Goal: Task Accomplishment & Management: Use online tool/utility

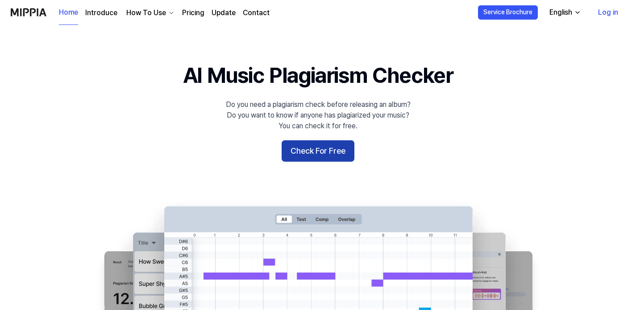
click at [296, 148] on button "Check For Free" at bounding box center [317, 151] width 73 height 21
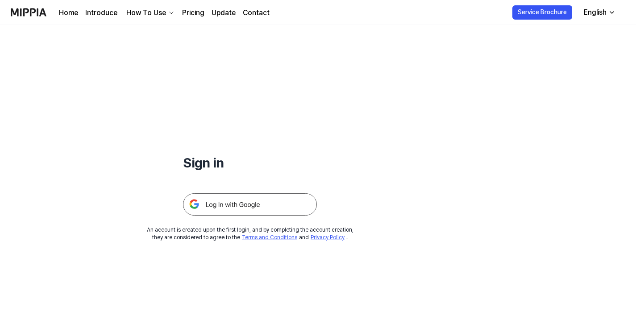
click at [258, 206] on img at bounding box center [250, 205] width 134 height 22
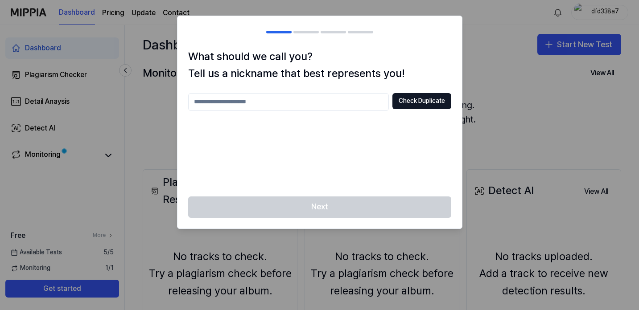
click at [500, 67] on div at bounding box center [319, 155] width 639 height 310
click at [355, 103] on input "text" at bounding box center [288, 102] width 201 height 18
type input "*****"
click at [420, 100] on button "Check Duplicate" at bounding box center [422, 101] width 59 height 16
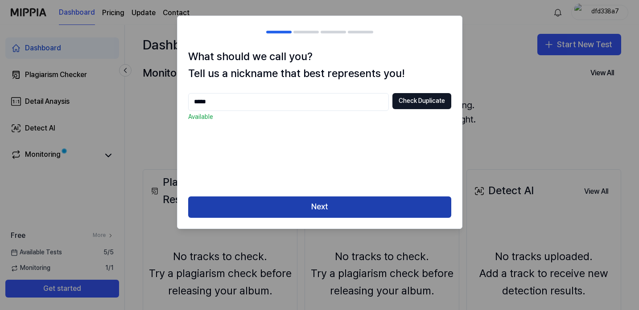
click at [324, 203] on button "Next" at bounding box center [319, 207] width 263 height 21
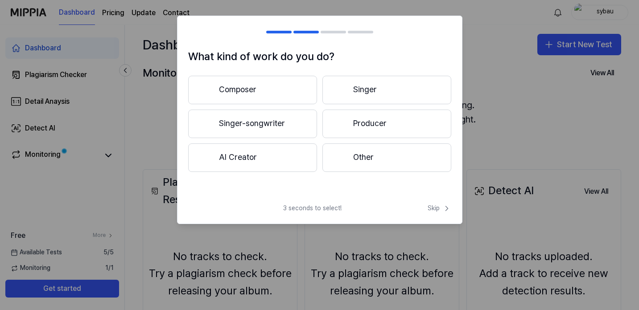
click at [277, 166] on button "AI Creator" at bounding box center [252, 158] width 129 height 29
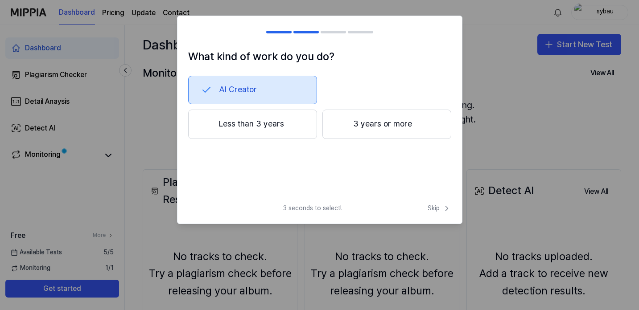
click at [419, 113] on button "3 years or more" at bounding box center [387, 124] width 129 height 29
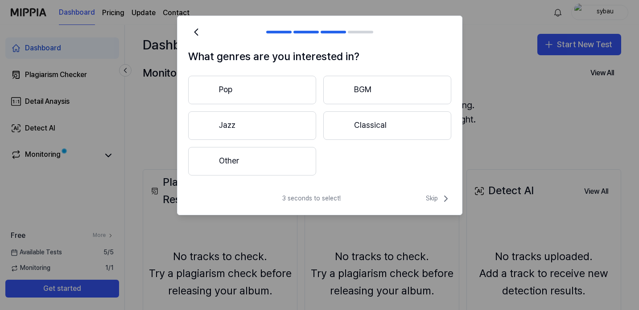
click at [326, 120] on button "Classical" at bounding box center [387, 126] width 128 height 29
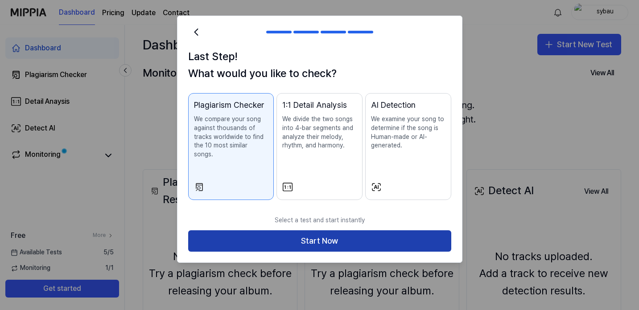
click at [299, 232] on button "Start Now" at bounding box center [319, 241] width 263 height 21
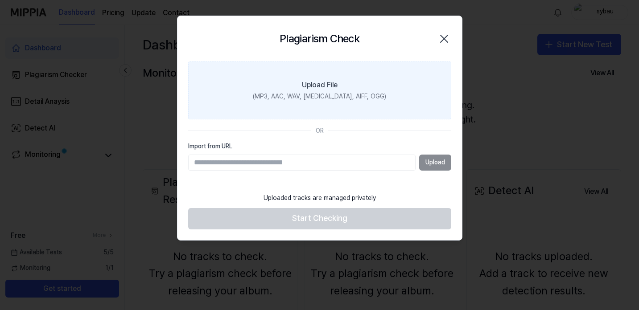
click at [362, 106] on label "Upload File (MP3, AAC, WAV, FLAC, AIFF, OGG)" at bounding box center [319, 91] width 263 height 58
click at [0, 0] on input "Upload File (MP3, AAC, WAV, FLAC, AIFF, OGG)" at bounding box center [0, 0] width 0 height 0
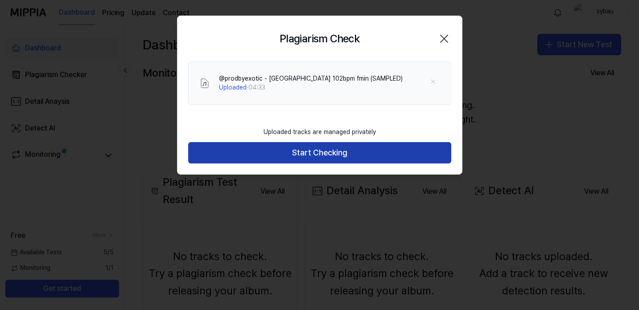
click at [326, 150] on button "Start Checking" at bounding box center [319, 152] width 263 height 21
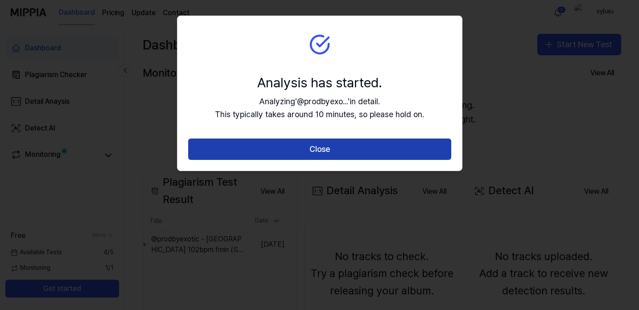
click at [329, 153] on button "Close" at bounding box center [319, 149] width 263 height 21
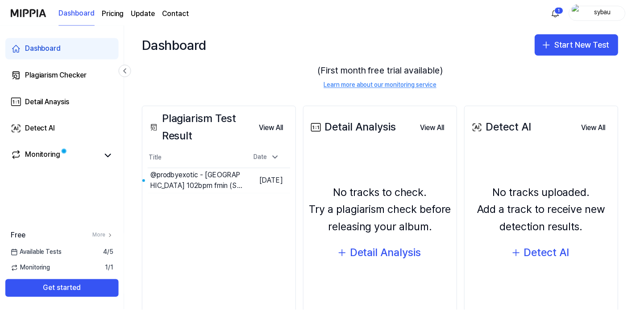
scroll to position [68, 0]
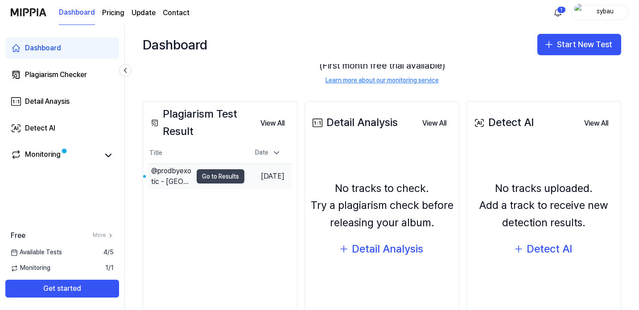
click at [208, 175] on button "Go to Results" at bounding box center [221, 177] width 48 height 14
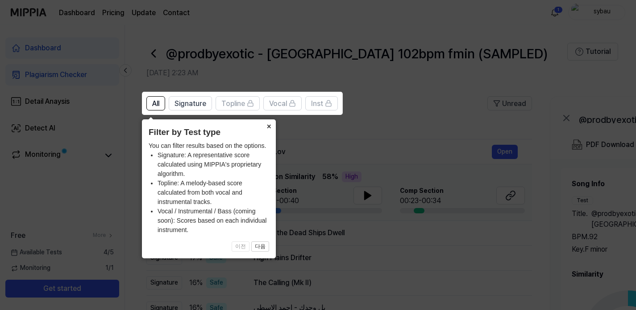
click at [270, 126] on button "×" at bounding box center [268, 126] width 14 height 12
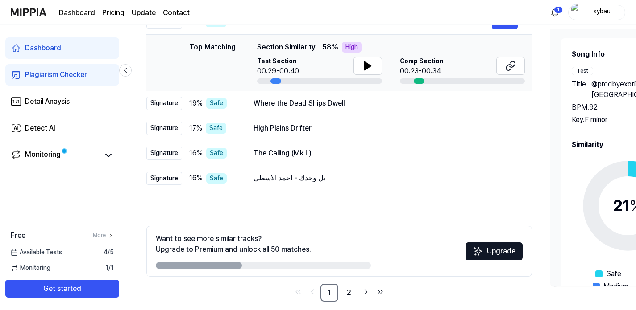
scroll to position [139, 0]
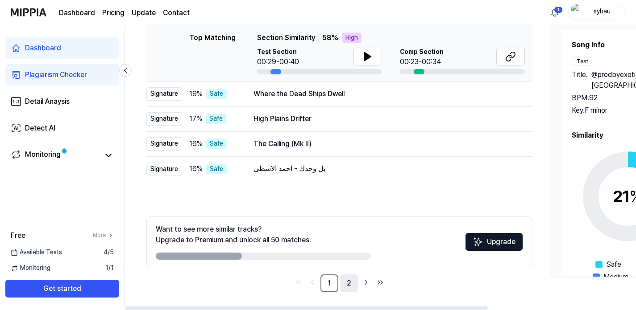
click at [351, 284] on link "2" at bounding box center [349, 284] width 18 height 18
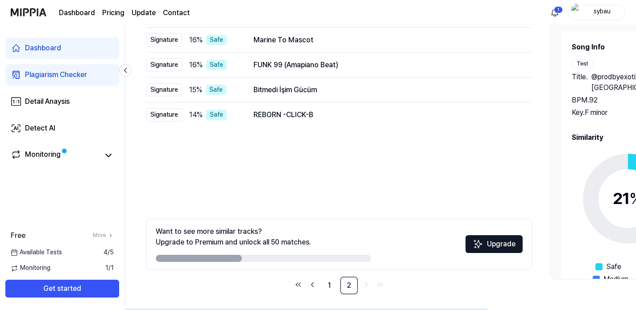
scroll to position [139, 0]
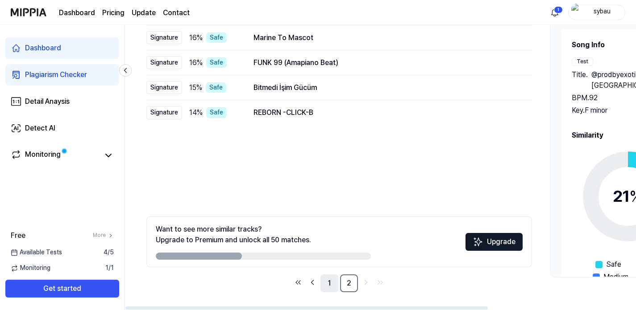
click at [323, 283] on link "1" at bounding box center [329, 284] width 18 height 18
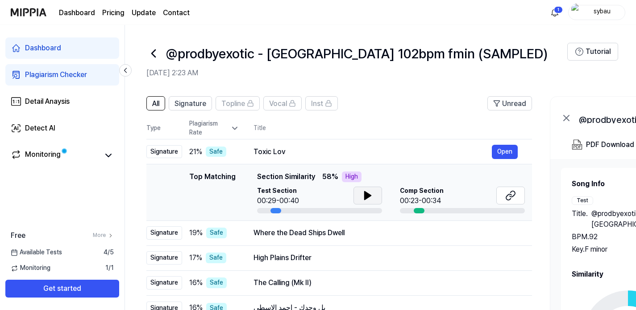
click at [356, 198] on button at bounding box center [367, 196] width 29 height 18
click at [365, 199] on icon at bounding box center [366, 195] width 2 height 7
click at [504, 197] on button at bounding box center [510, 196] width 29 height 18
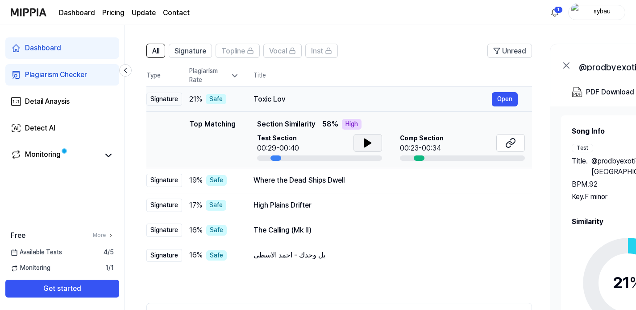
scroll to position [74, 0]
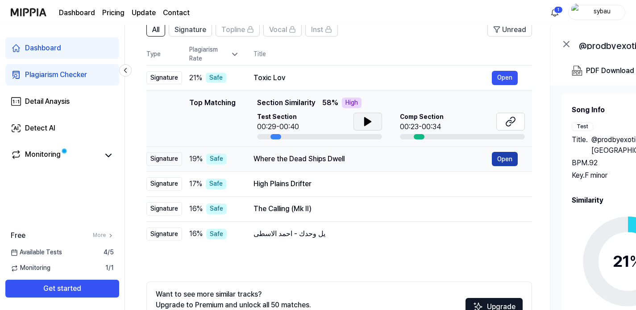
click at [507, 164] on button "Open" at bounding box center [505, 159] width 26 height 14
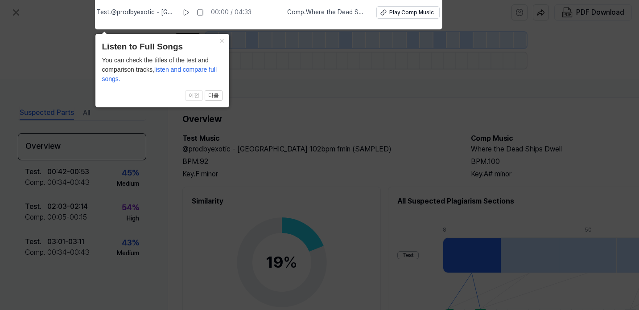
click at [256, 74] on icon at bounding box center [319, 153] width 639 height 315
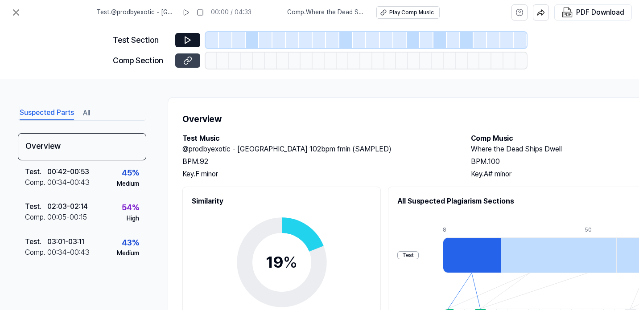
click at [188, 59] on icon at bounding box center [187, 60] width 9 height 9
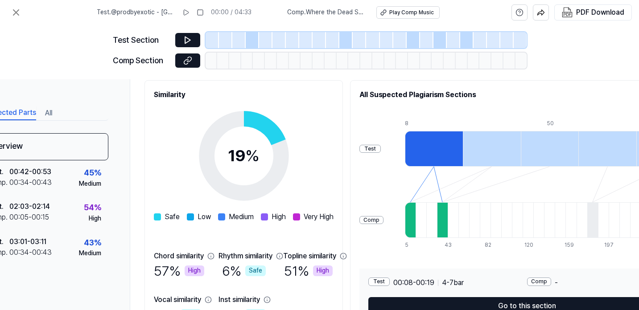
scroll to position [0, 38]
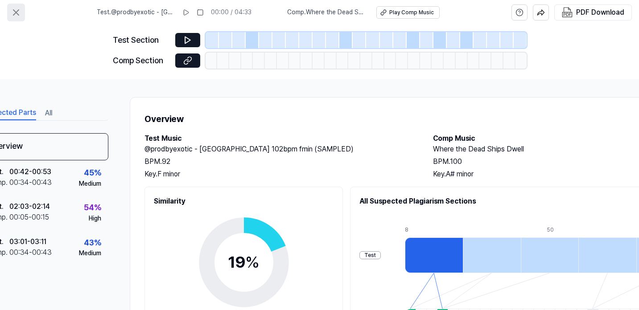
click at [14, 12] on icon at bounding box center [16, 12] width 11 height 11
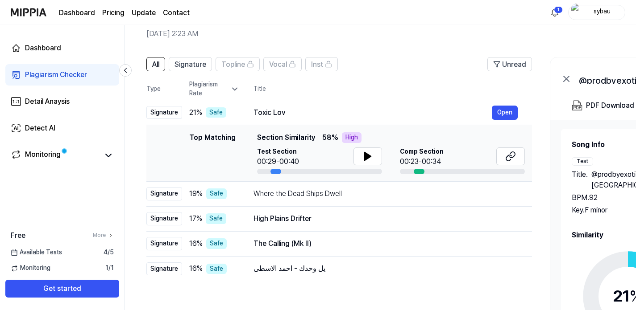
scroll to position [38, 0]
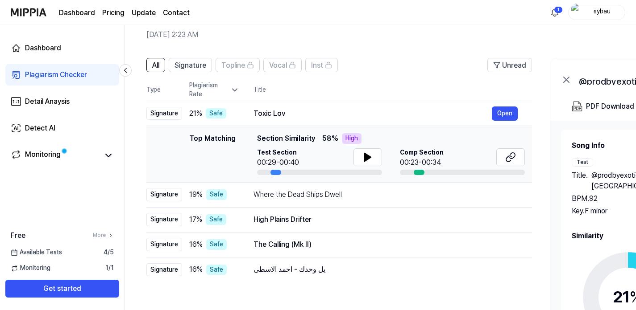
click at [225, 139] on div "Top Matching" at bounding box center [212, 154] width 46 height 42
click at [235, 90] on icon at bounding box center [234, 90] width 4 height 2
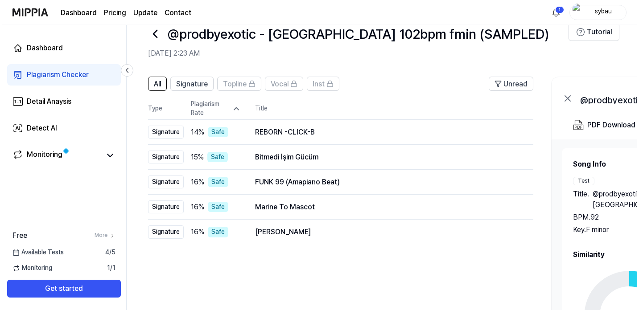
scroll to position [0, 0]
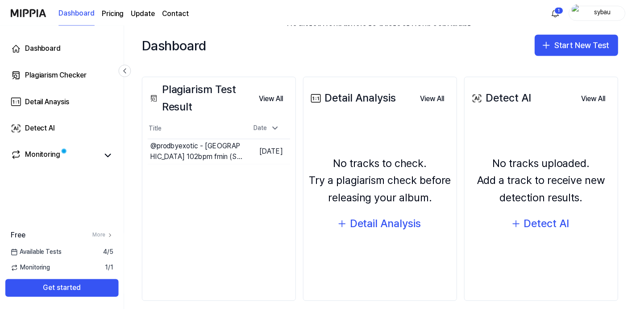
scroll to position [102, 0]
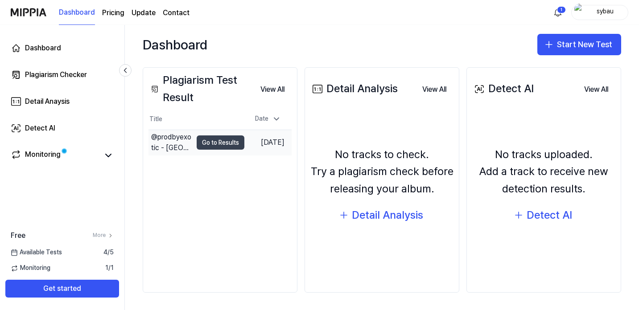
click at [221, 143] on button "Go to Results" at bounding box center [221, 143] width 48 height 14
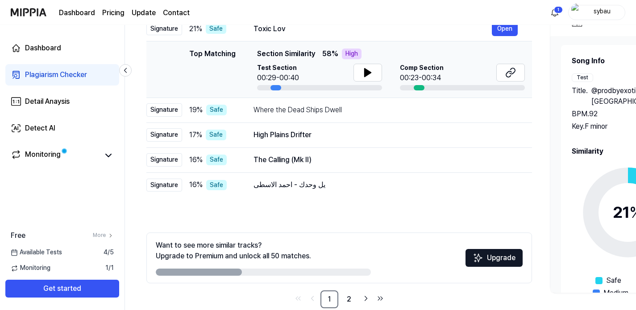
scroll to position [139, 0]
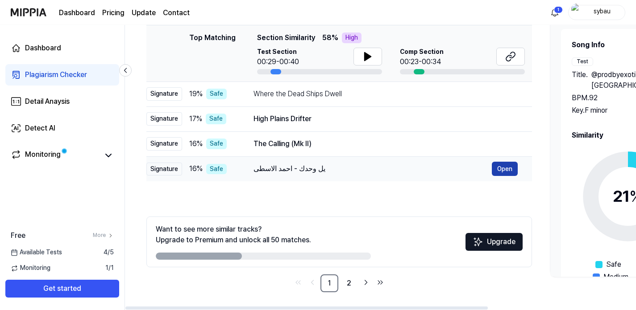
click at [505, 173] on button "Open" at bounding box center [505, 169] width 26 height 14
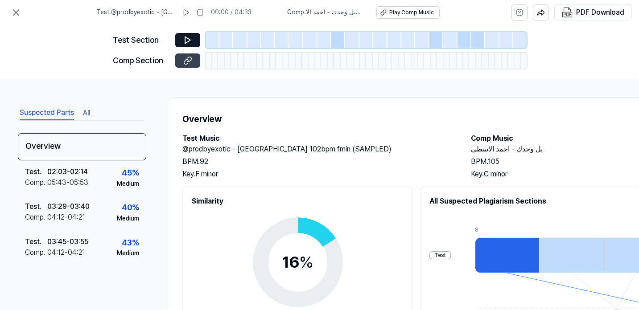
click at [180, 58] on button at bounding box center [187, 61] width 25 height 14
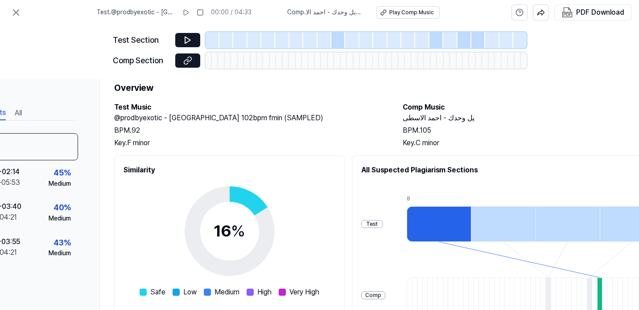
scroll to position [20, 68]
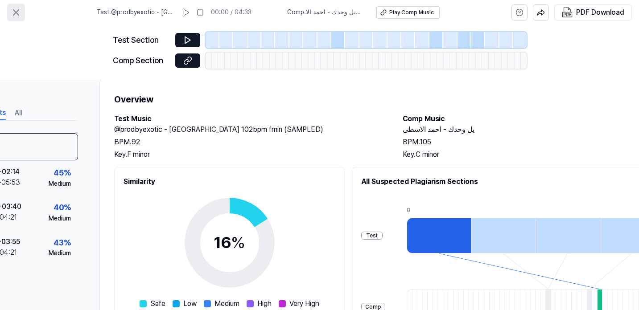
click at [16, 15] on icon at bounding box center [16, 12] width 11 height 11
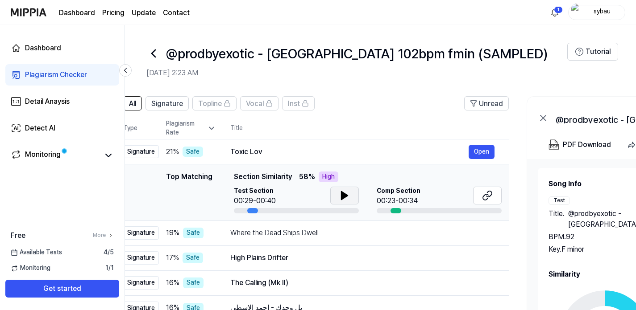
click at [345, 200] on icon at bounding box center [344, 195] width 11 height 11
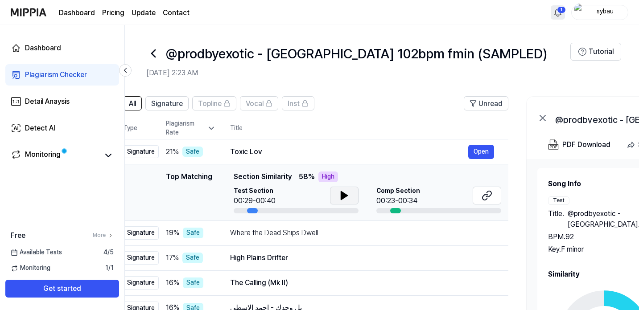
click at [554, 6] on html "Dashboard Pricing Update Contact 1 sybau Dashboard Plagiarism Checker Detail An…" at bounding box center [319, 155] width 639 height 310
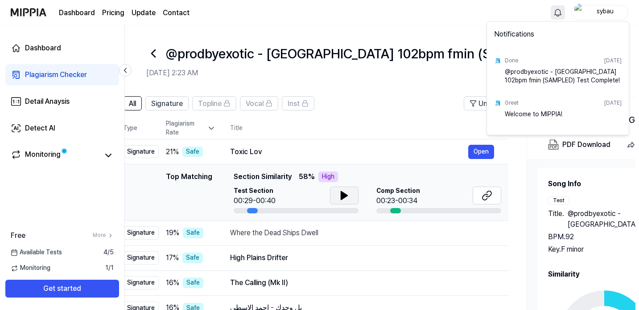
click at [477, 28] on html "Dashboard Pricing Update Contact sybau Dashboard Plagiarism Checker Detail Anay…" at bounding box center [319, 155] width 639 height 310
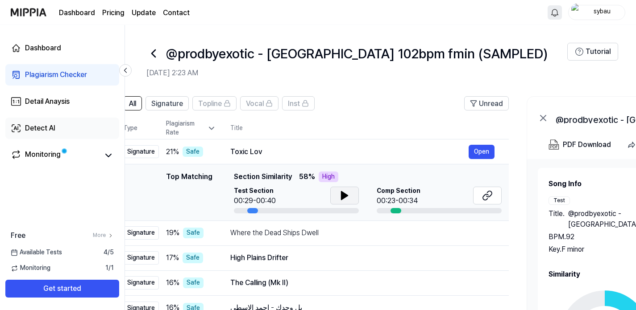
click at [58, 135] on link "Detect AI" at bounding box center [62, 128] width 114 height 21
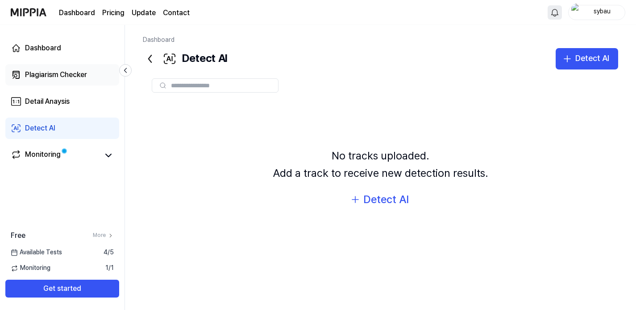
click at [62, 84] on link "Plagiarism Checker" at bounding box center [62, 74] width 114 height 21
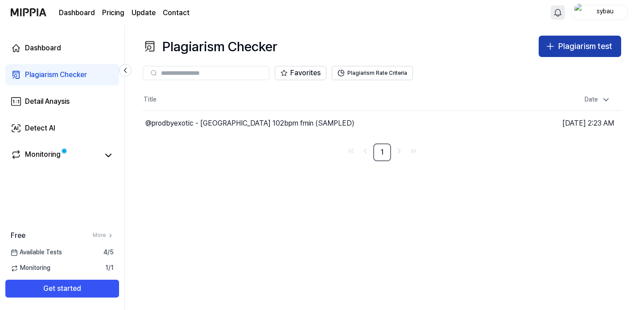
click at [581, 48] on div "Plagiarism test" at bounding box center [586, 46] width 54 height 13
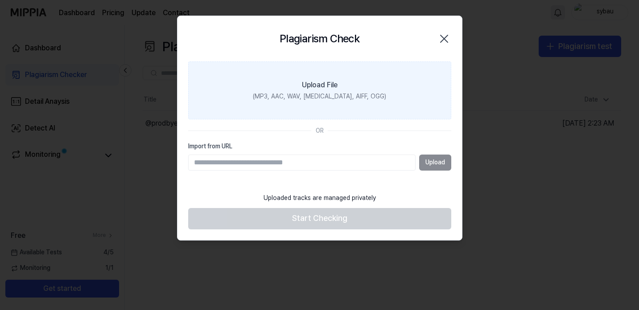
click at [372, 104] on label "Upload File (MP3, AAC, WAV, FLAC, AIFF, OGG)" at bounding box center [319, 91] width 263 height 58
click at [0, 0] on input "Upload File (MP3, AAC, WAV, FLAC, AIFF, OGG)" at bounding box center [0, 0] width 0 height 0
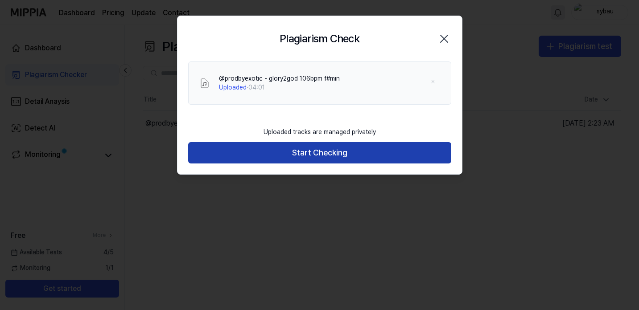
click at [251, 156] on button "Start Checking" at bounding box center [319, 152] width 263 height 21
